Goal: Navigation & Orientation: Go to known website

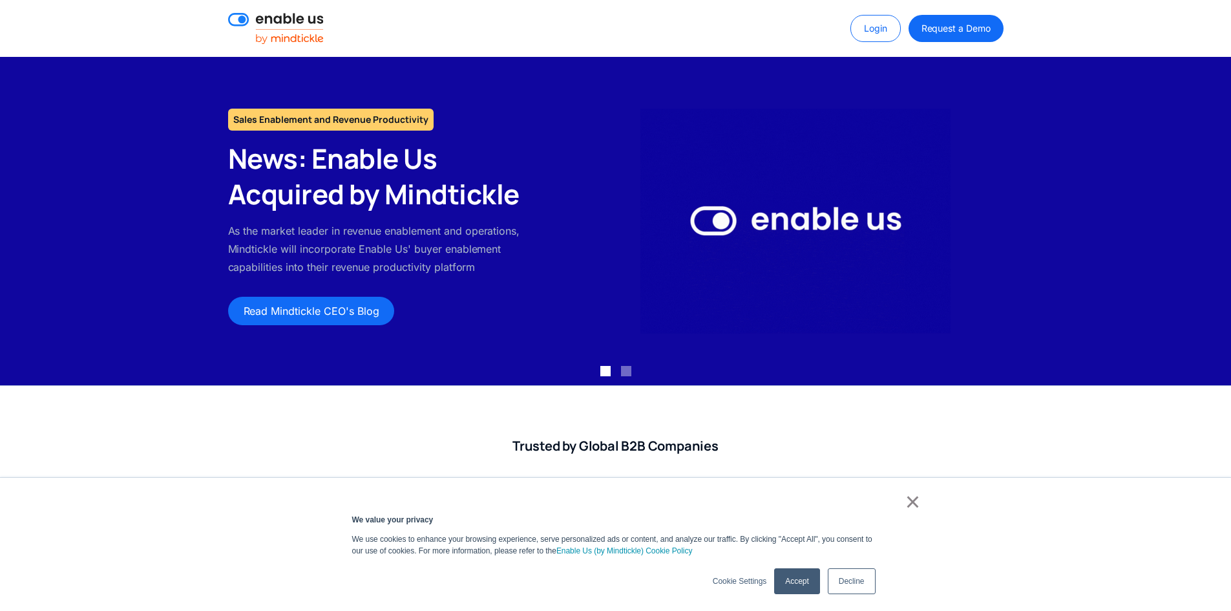
click at [910, 506] on link "×" at bounding box center [913, 502] width 16 height 12
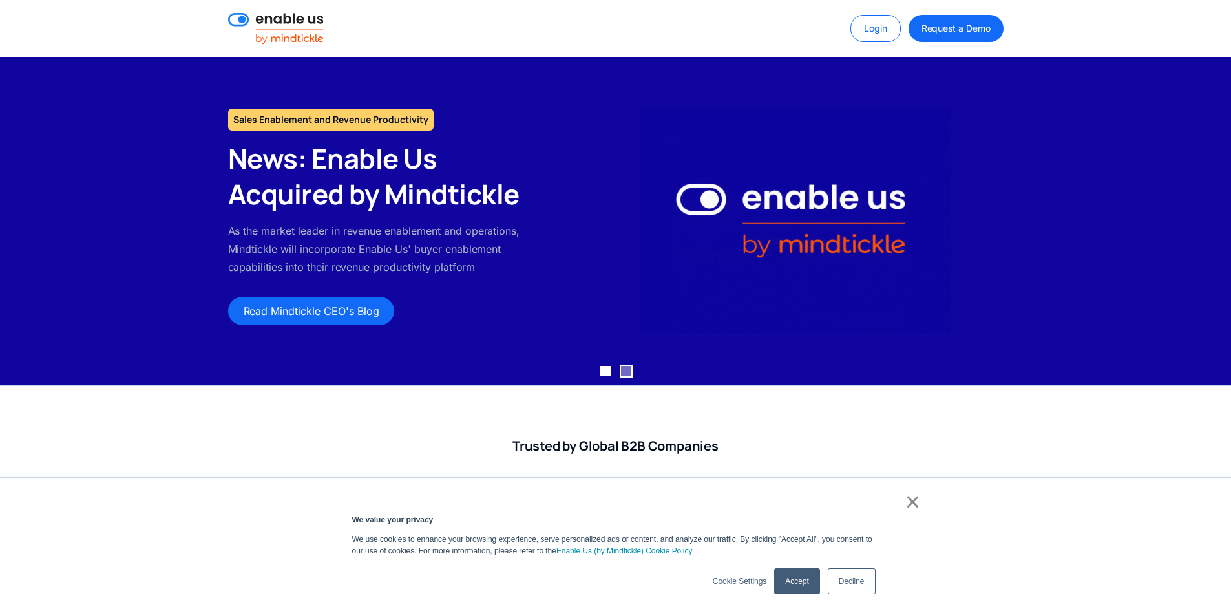
click at [623, 373] on div "Show slide 2 of 2" at bounding box center [626, 371] width 10 height 10
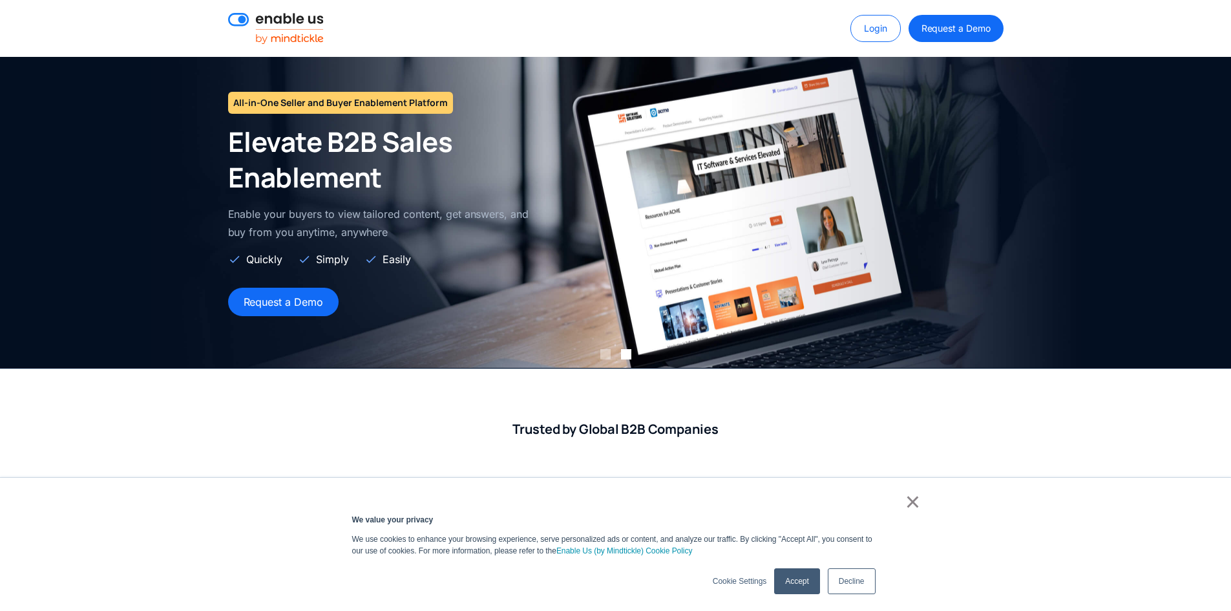
scroll to position [24, 0]
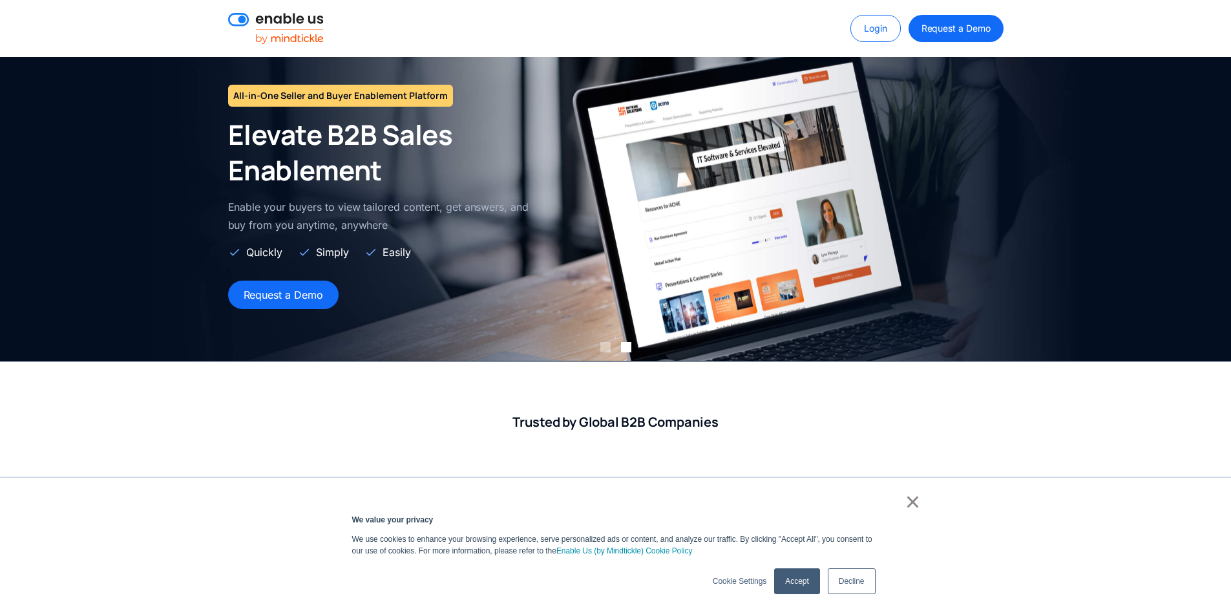
click at [841, 576] on link "Decline" at bounding box center [852, 581] width 48 height 26
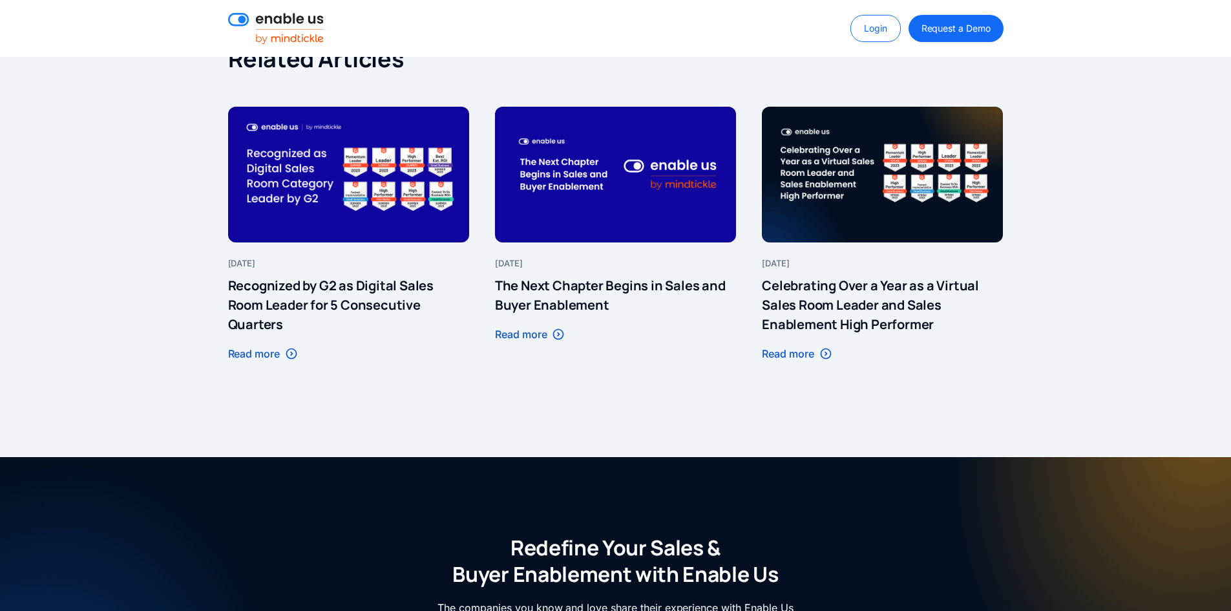
scroll to position [1938, 0]
